Goal: Navigation & Orientation: Find specific page/section

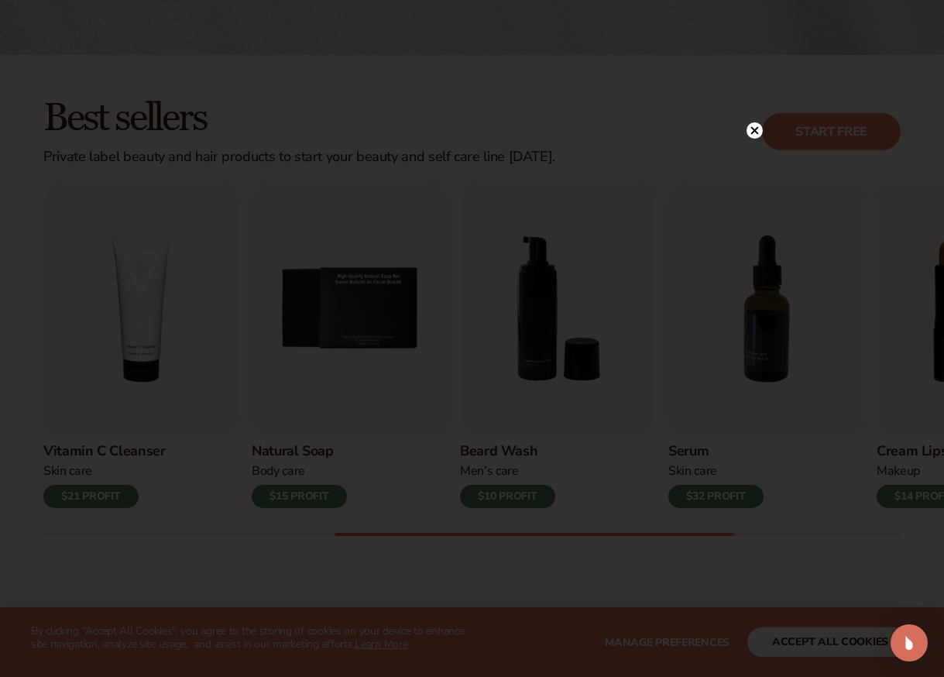
scroll to position [387, 0]
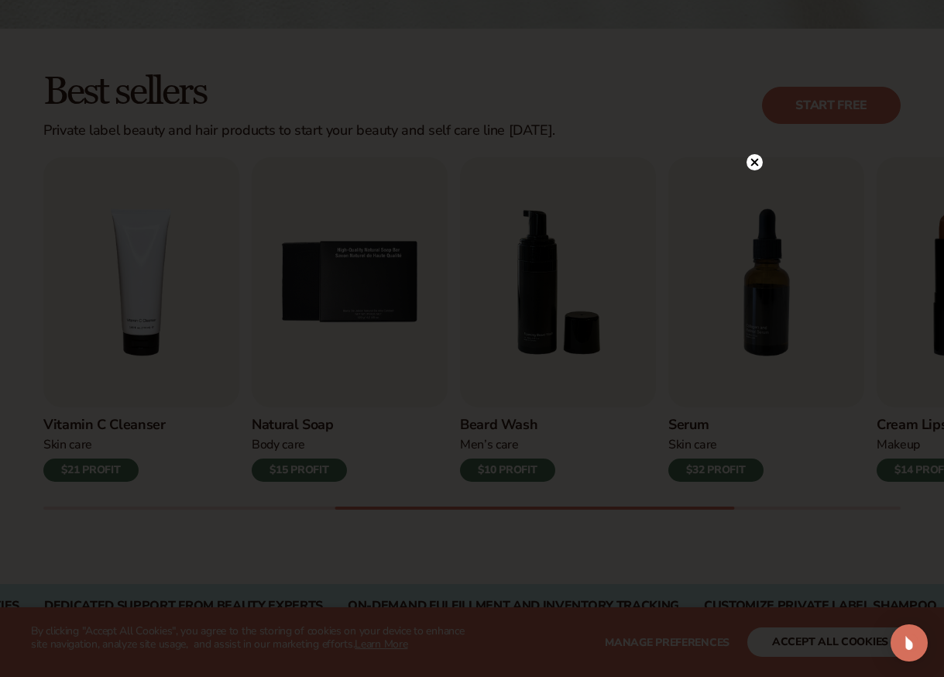
click at [753, 159] on circle at bounding box center [754, 162] width 16 height 16
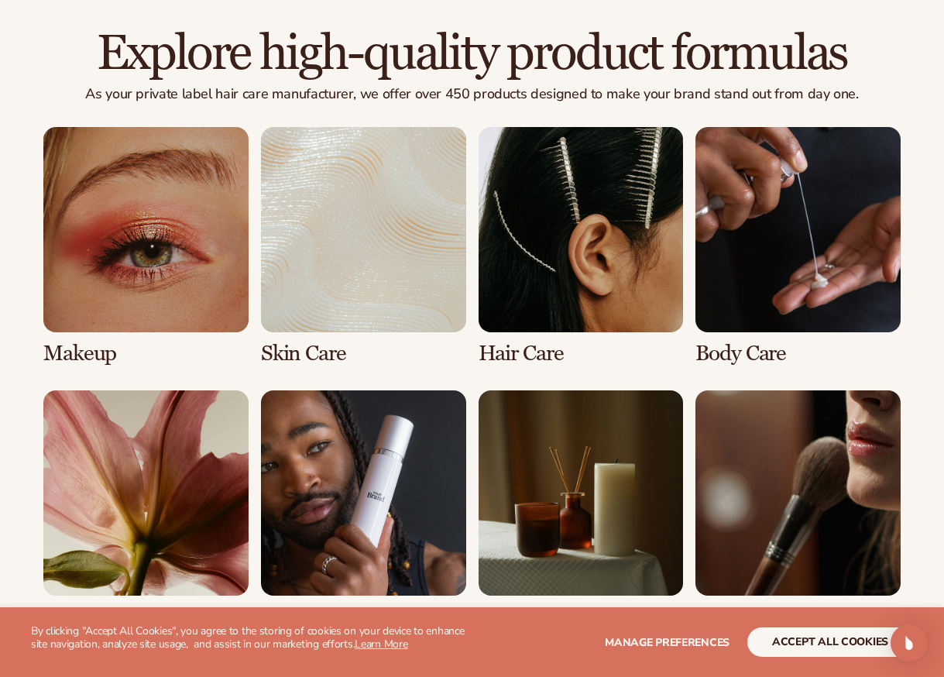
scroll to position [1084, 0]
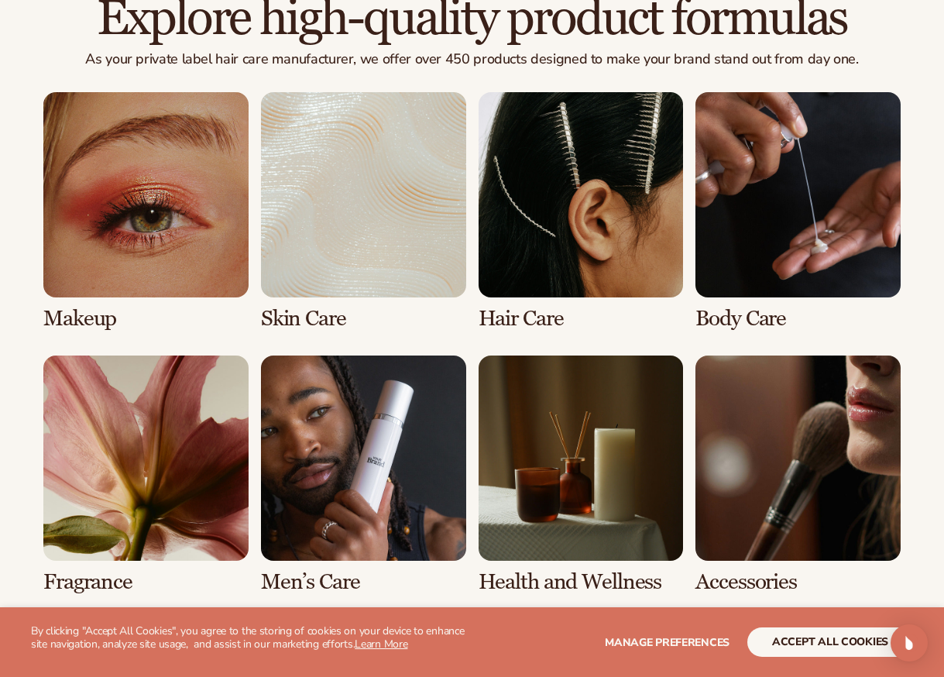
click at [578, 276] on link "3 / 8" at bounding box center [581, 211] width 205 height 238
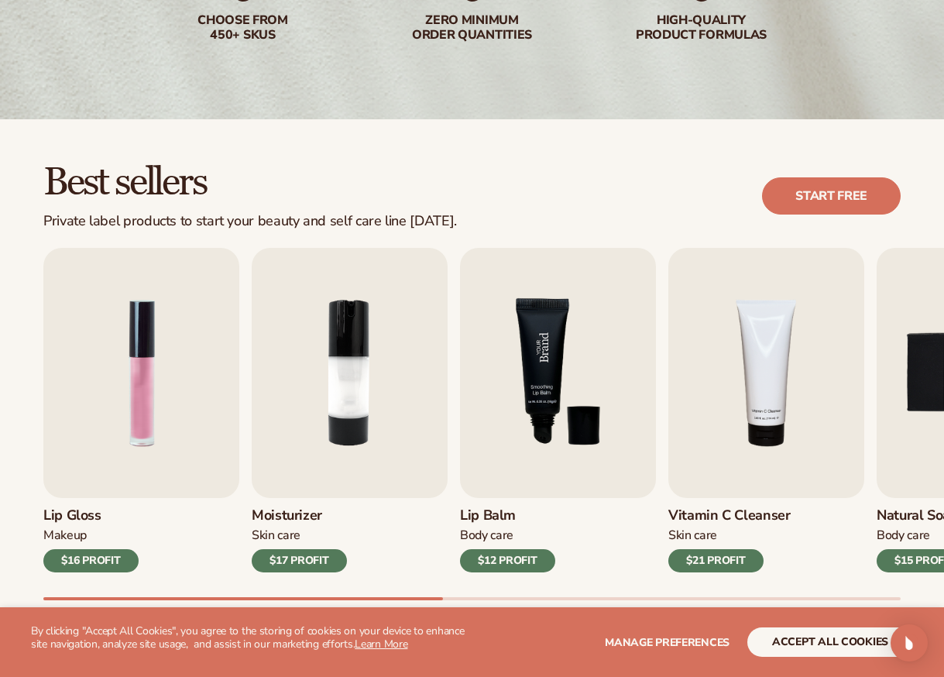
scroll to position [310, 0]
